Goal: Task Accomplishment & Management: Complete application form

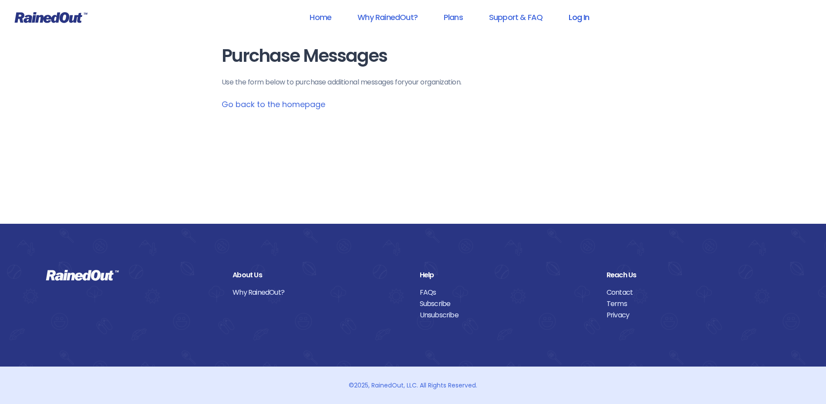
click at [589, 16] on link "Log In" at bounding box center [579, 17] width 43 height 20
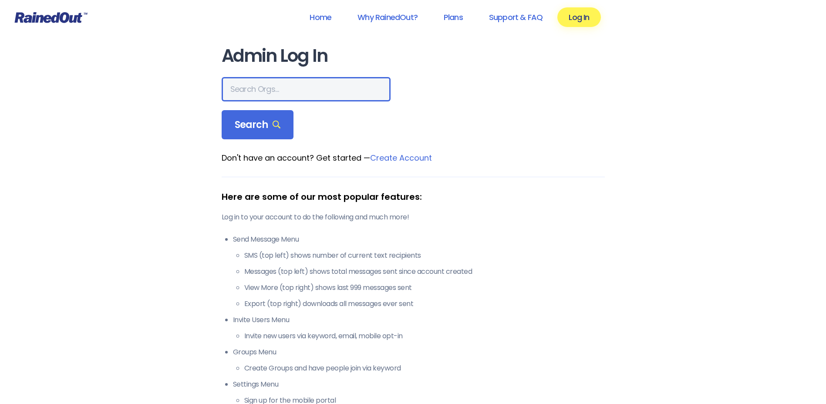
click at [250, 91] on input "text" at bounding box center [306, 89] width 169 height 24
type input "hfah"
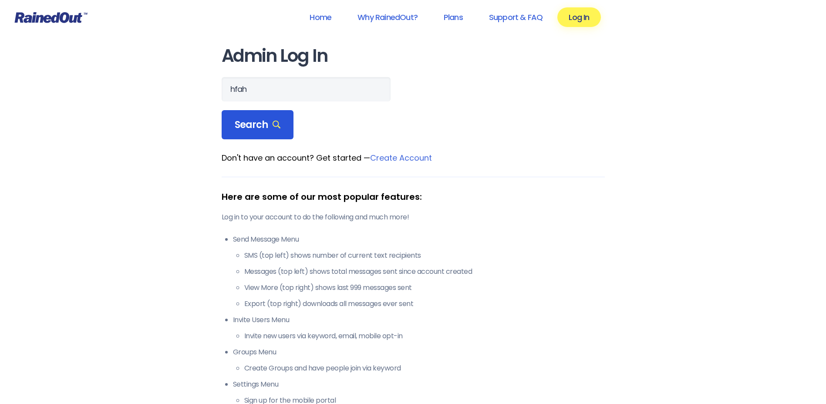
click at [256, 131] on span "Search" at bounding box center [258, 125] width 46 height 12
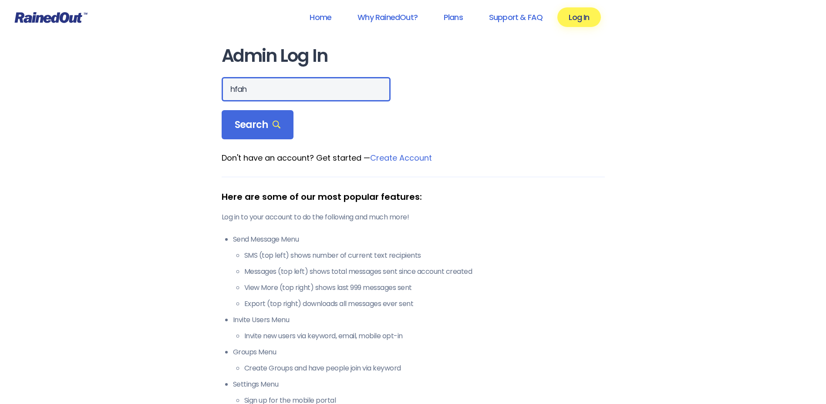
click at [266, 96] on input "hfah" at bounding box center [306, 89] width 169 height 24
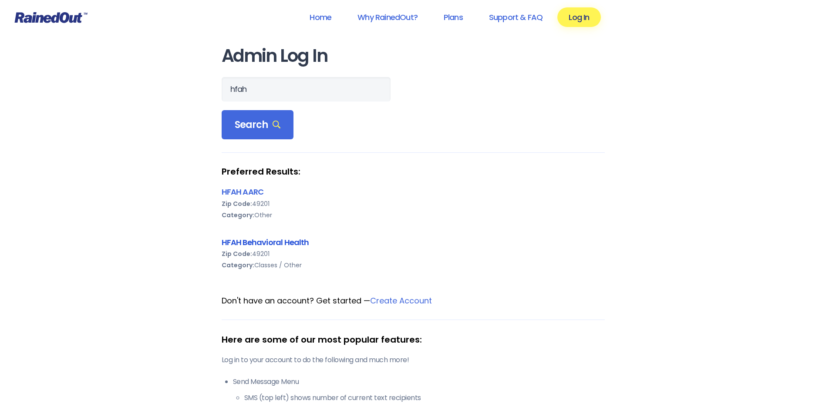
click at [272, 243] on link "HFAH Behavioral Health" at bounding box center [266, 242] width 88 height 11
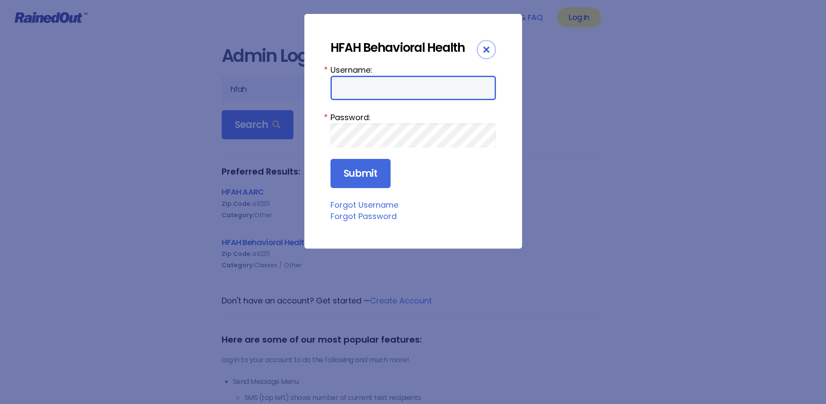
click at [413, 85] on input "Username:" at bounding box center [414, 88] width 166 height 24
type input "ChargeNurse"
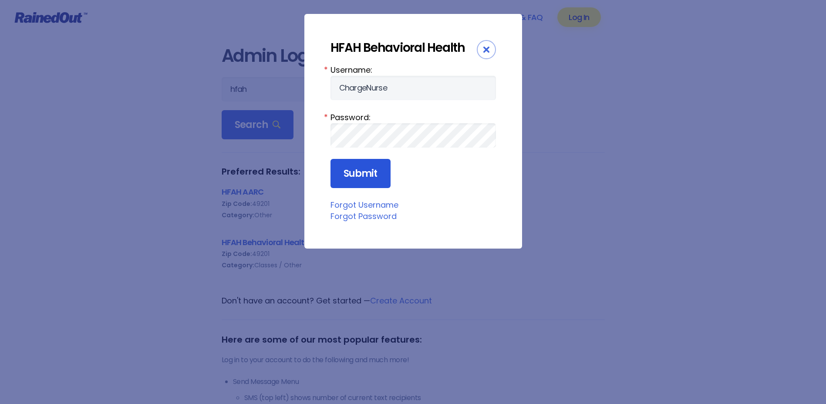
click at [343, 168] on input "Submit" at bounding box center [361, 174] width 60 height 30
